Goal: Information Seeking & Learning: Check status

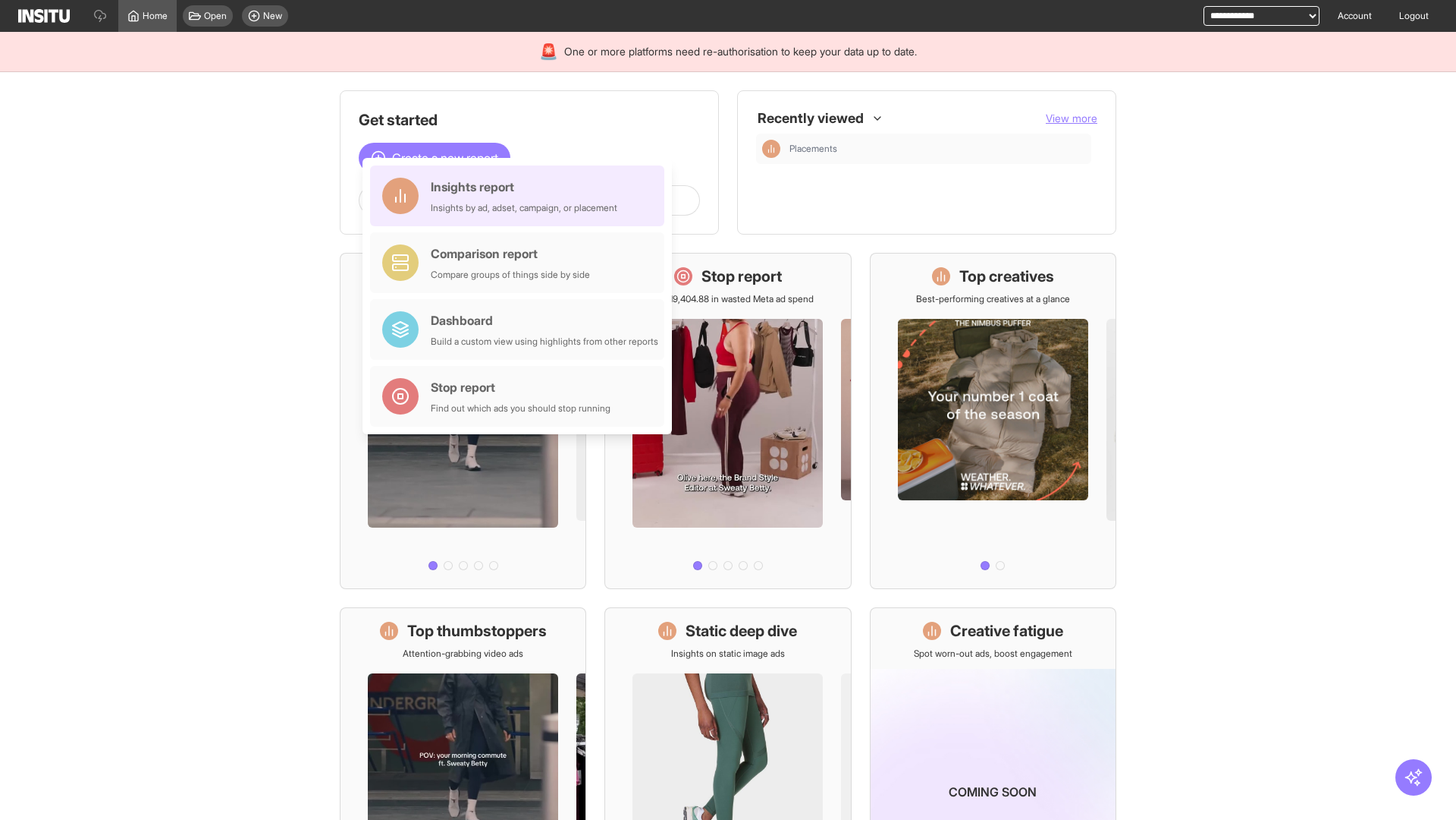
click at [521, 196] on div "Insights report Insights by ad, adset, campaign, or placement" at bounding box center [524, 196] width 187 height 36
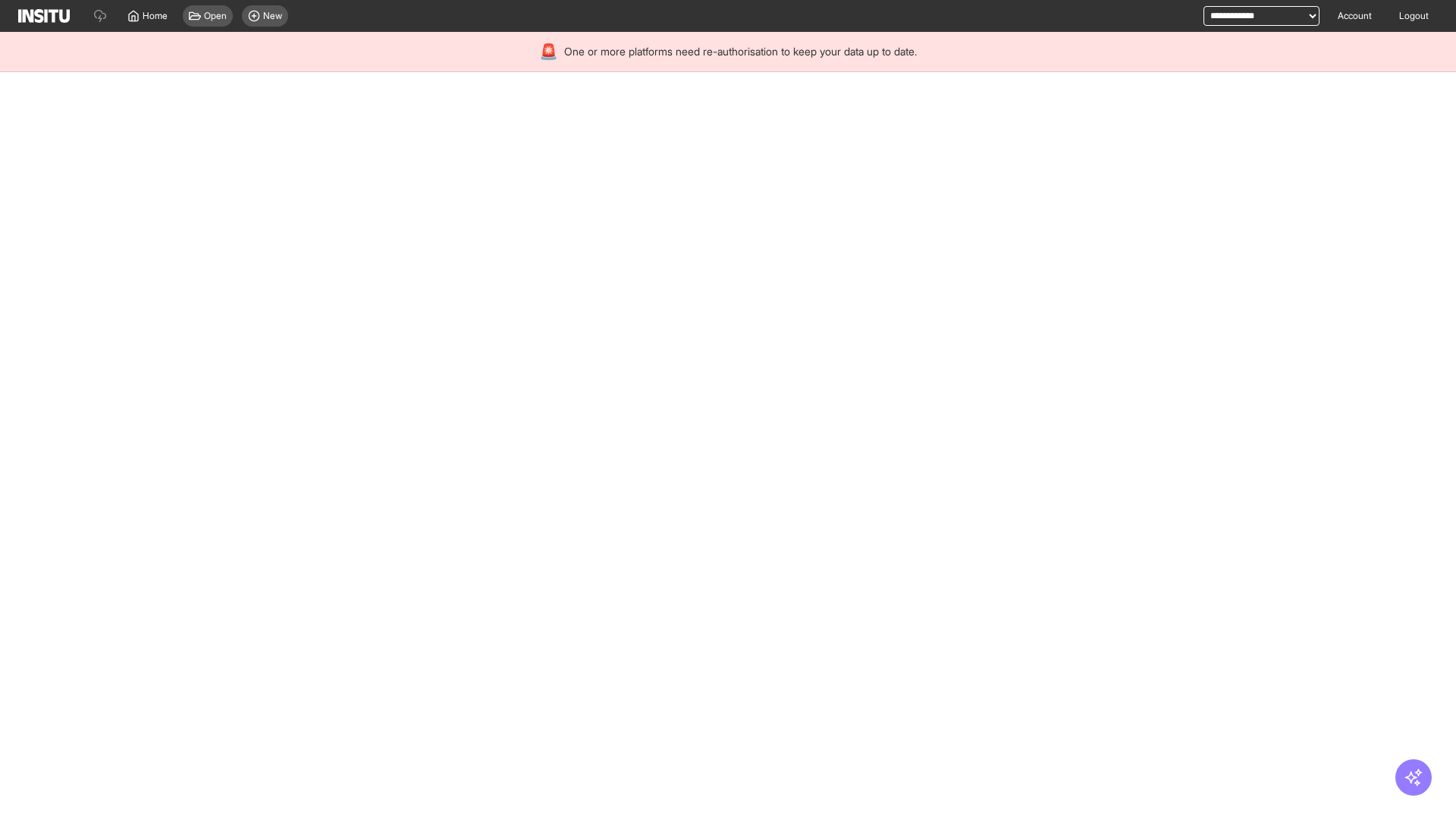
select select "**"
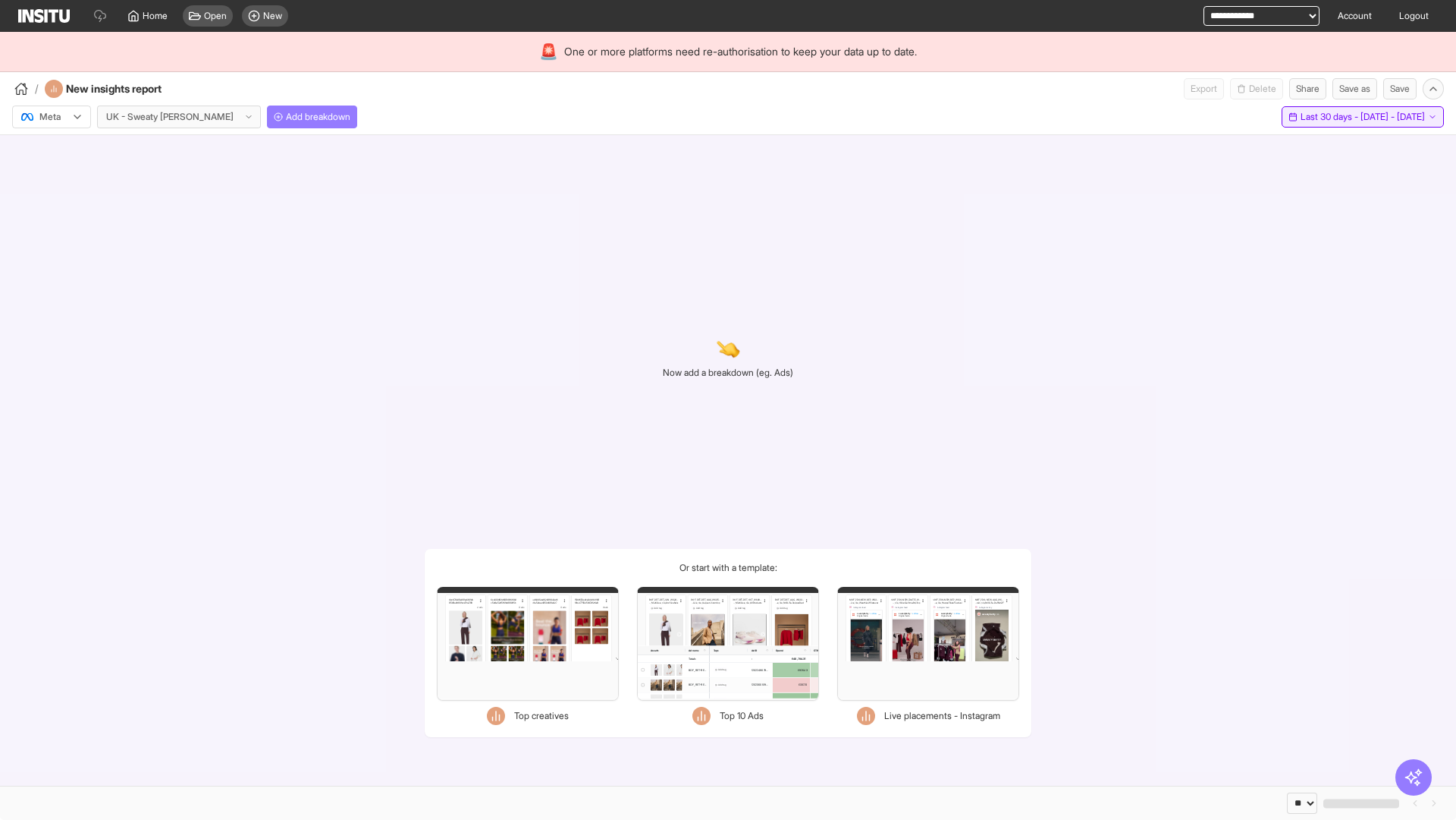
click at [1328, 117] on span "Last 30 days - [DATE] - [DATE]" at bounding box center [1363, 116] width 124 height 12
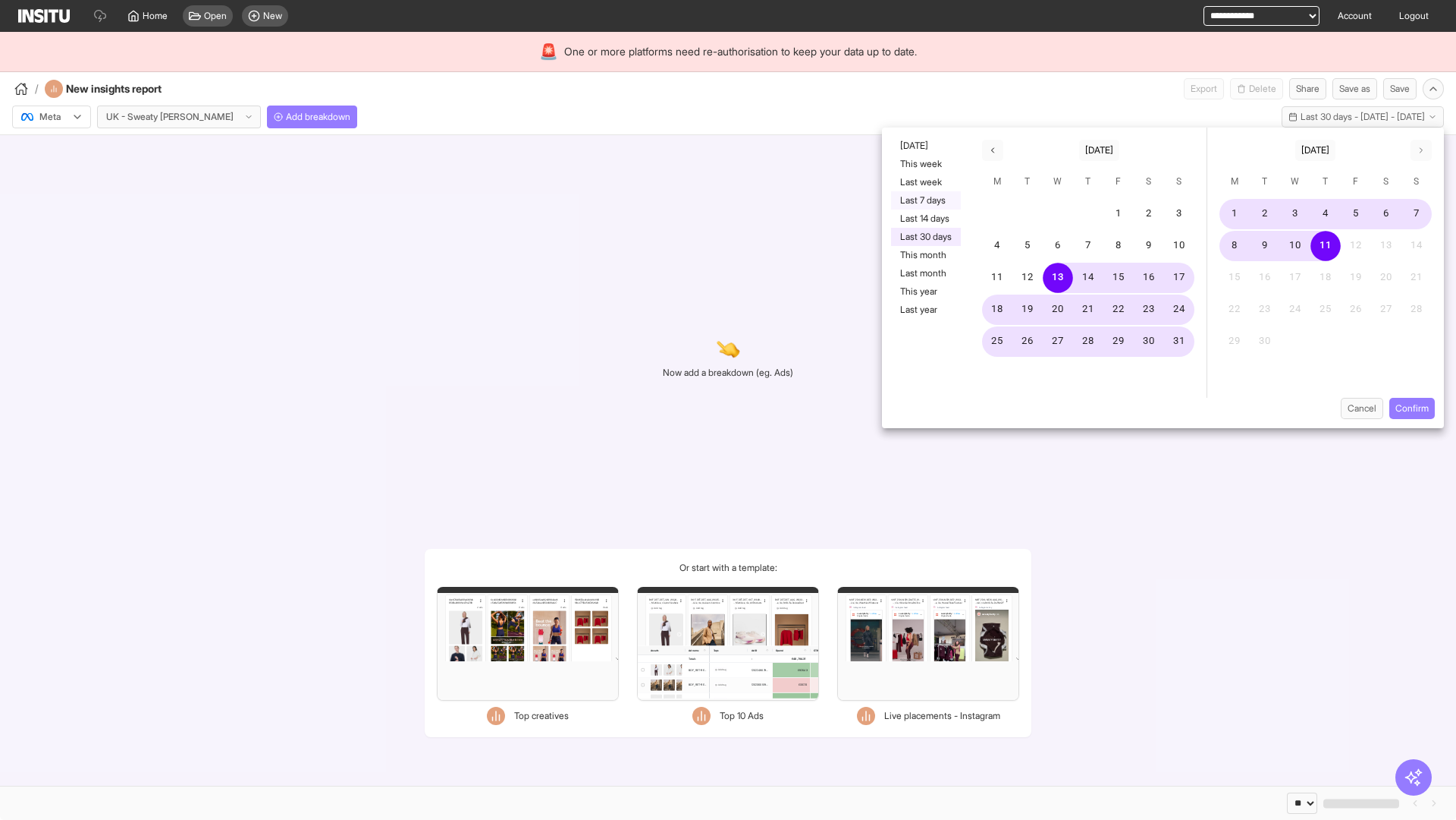
click at [925, 200] on button "Last 7 days" at bounding box center [926, 200] width 69 height 18
